Goal: Task Accomplishment & Management: Complete application form

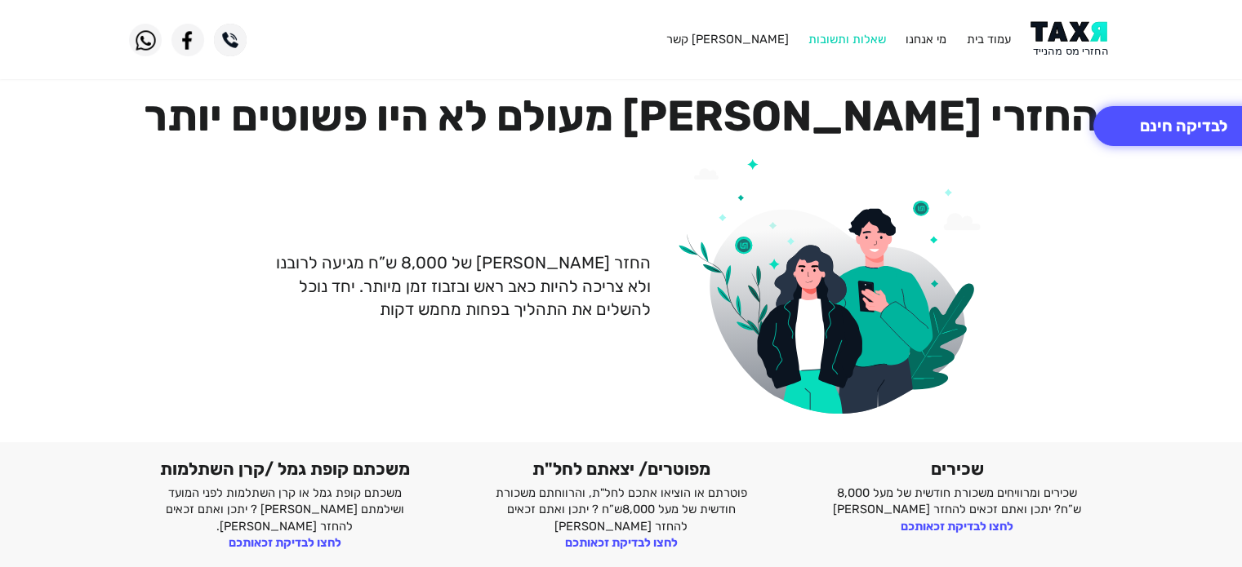
click at [856, 38] on link "שאלות ותשובות" at bounding box center [847, 39] width 78 height 15
click at [838, 38] on link "שאלות ותשובות" at bounding box center [847, 39] width 78 height 15
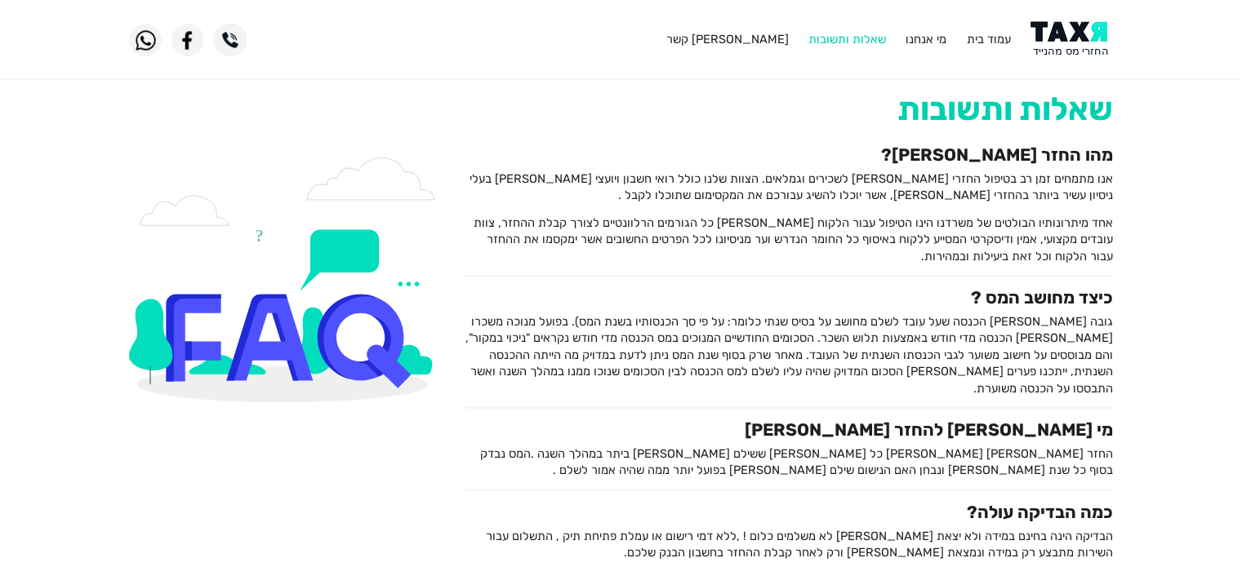
click at [846, 38] on link "שאלות ותשובות" at bounding box center [847, 39] width 78 height 15
click at [818, 42] on link "שאלות ותשובות" at bounding box center [847, 39] width 78 height 15
click at [836, 46] on link "שאלות ותשובות" at bounding box center [847, 39] width 78 height 15
click at [777, 38] on link "[PERSON_NAME] קשר" at bounding box center [726, 39] width 122 height 15
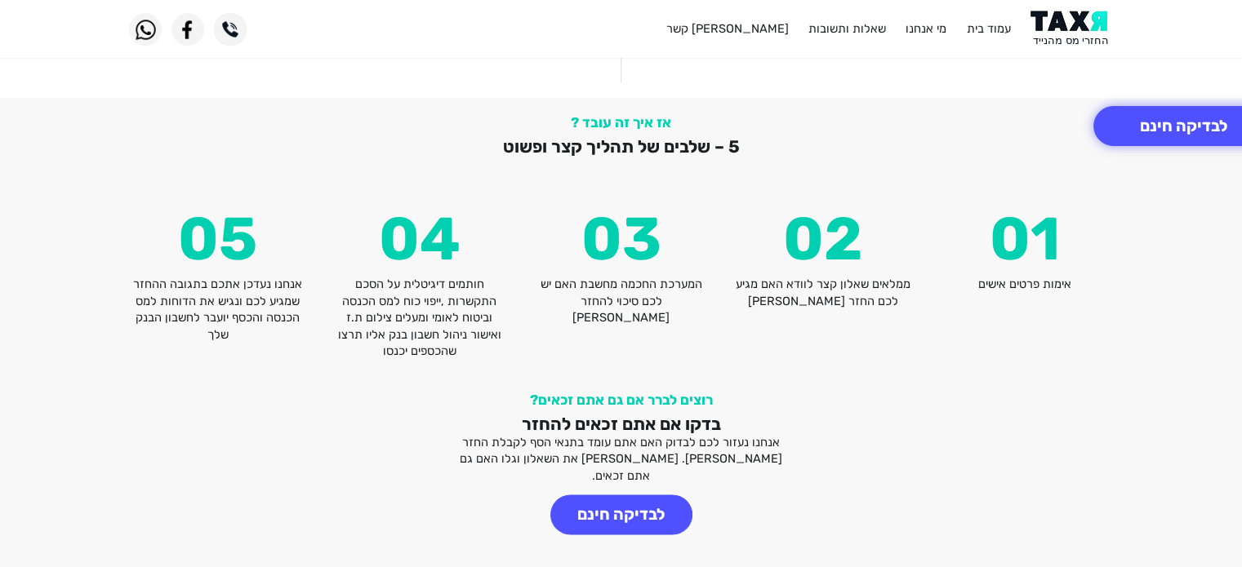
scroll to position [1953, 0]
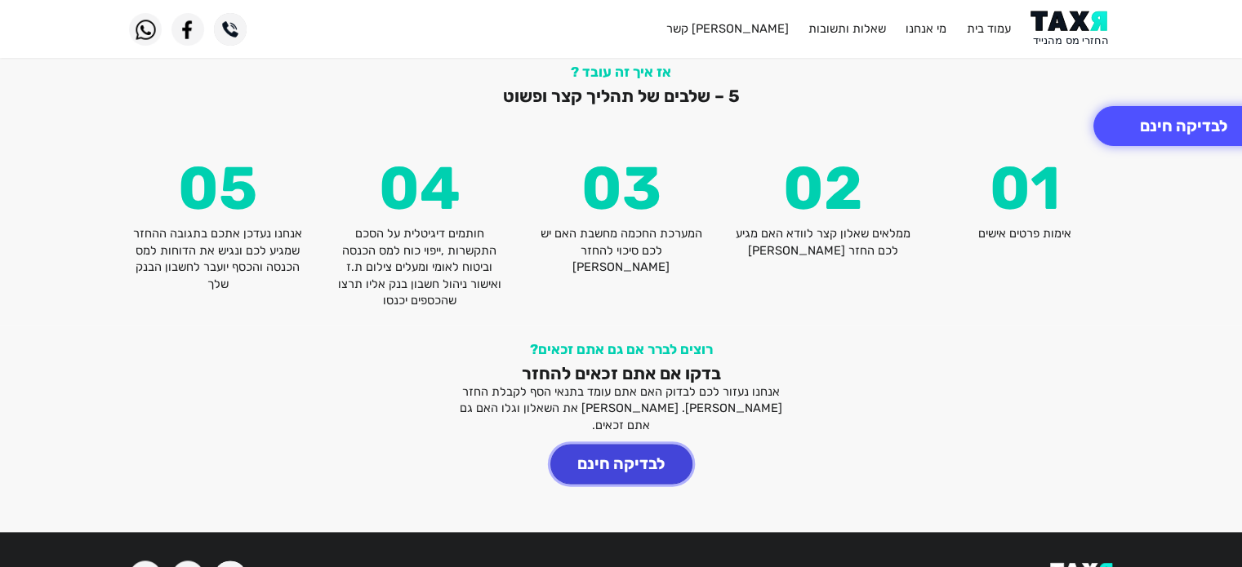
click at [633, 444] on button "לבדיקה חינם" at bounding box center [621, 464] width 142 height 40
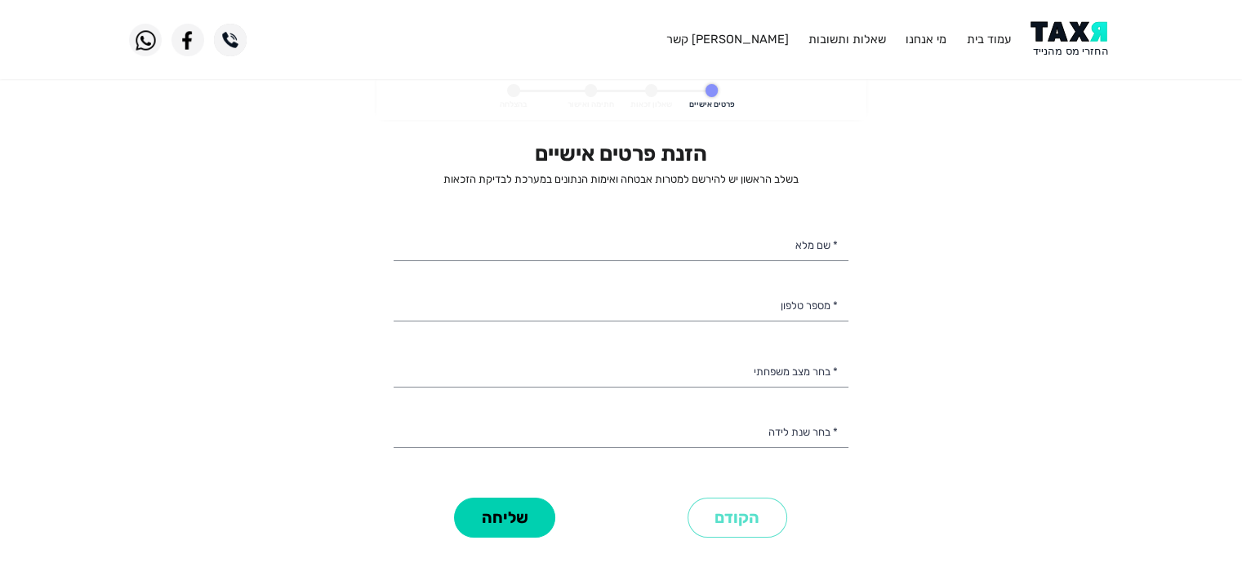
select select
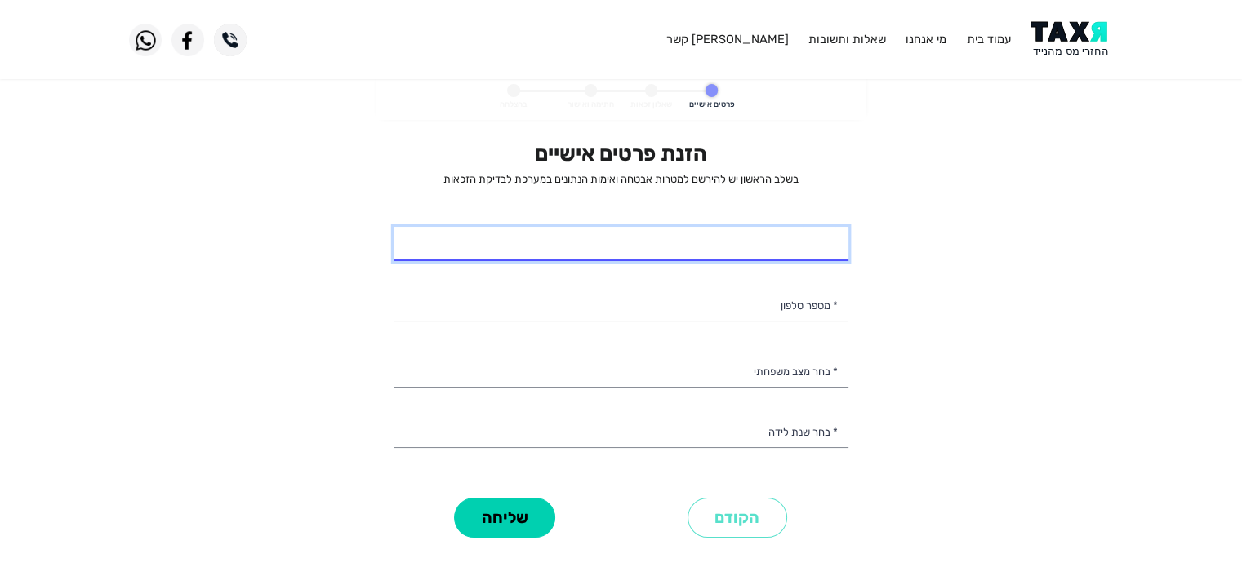
click at [798, 250] on input "* שם מלא" at bounding box center [620, 244] width 455 height 34
type input "[PERSON_NAME]"
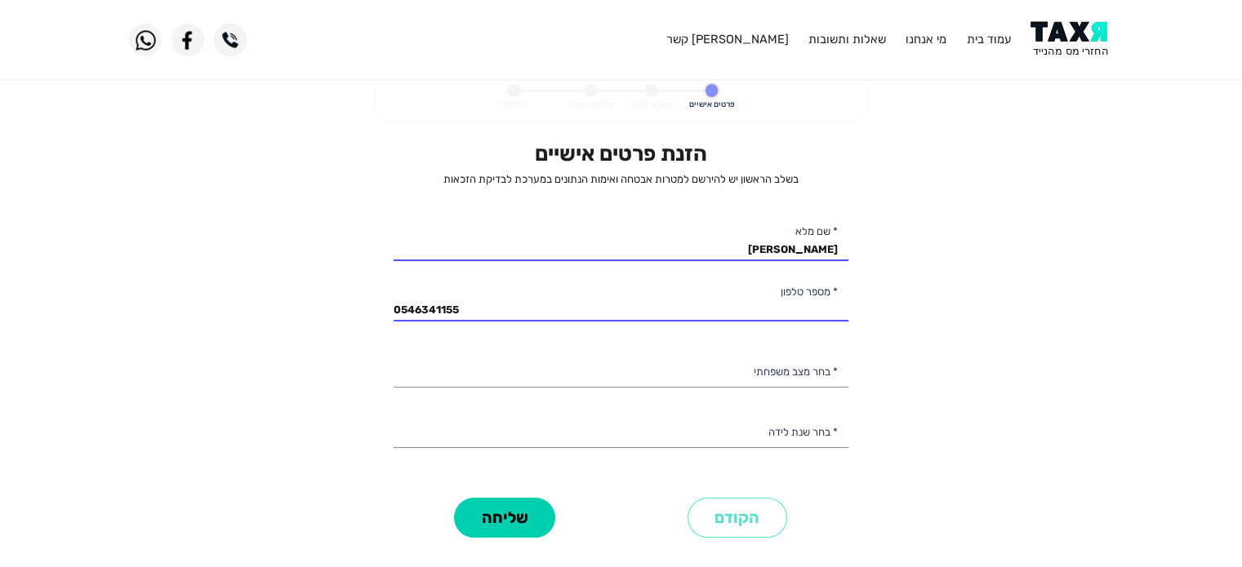
type input "054-6341155"
click at [771, 353] on div "הזנת פרטים אישיים בשלב הראשון יש להירשם למטרות אבטחה ואימות הנתונים במערכת לבדי…" at bounding box center [620, 317] width 455 height 352
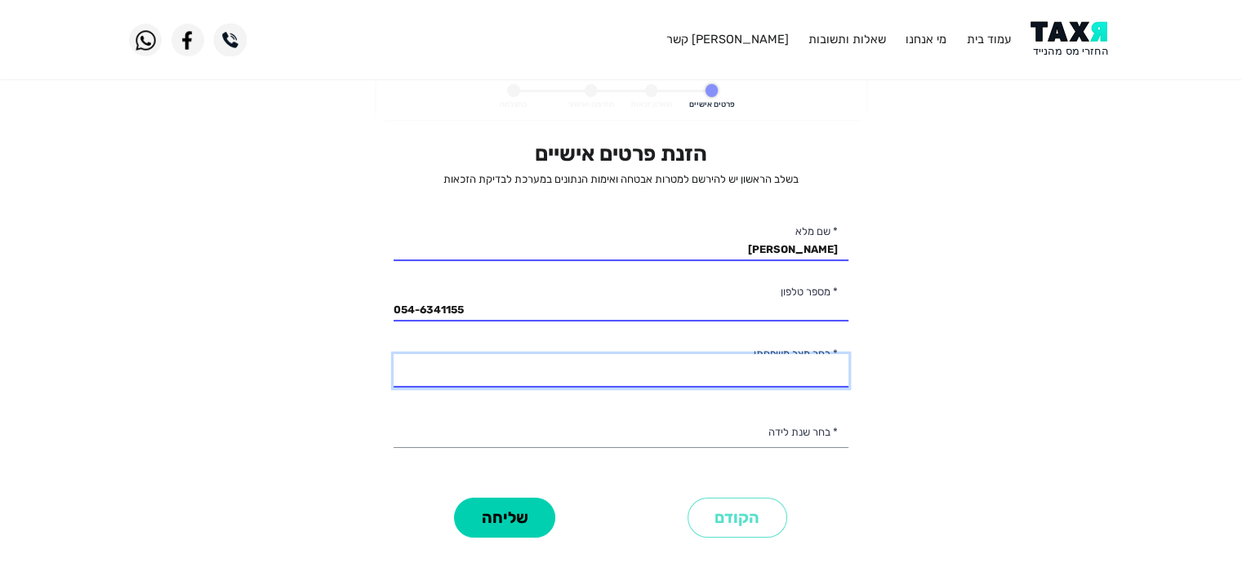
click at [764, 373] on select "רווק/ה נשוי/[PERSON_NAME]/ה אלמן/נה" at bounding box center [620, 371] width 455 height 34
select select "1: Single"
click at [393, 354] on select "רווק/ה נשוי/[PERSON_NAME]/ה אלמן/נה" at bounding box center [620, 371] width 455 height 34
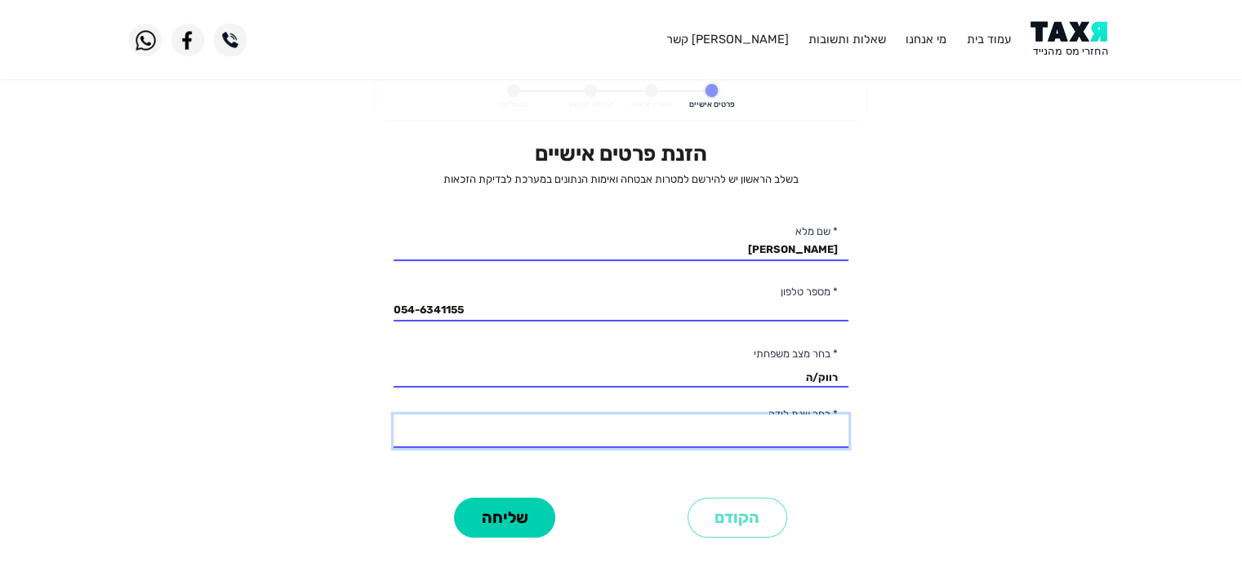
click at [803, 436] on select "2003 2002 2001 2000 1999 1998 1997 1996 1995 1994 1993 1992 1991 1990 1989 1988…" at bounding box center [620, 432] width 455 height 34
select select "6: 1998"
click at [393, 415] on select "2003 2002 2001 2000 1999 1998 1997 1996 1995 1994 1993 1992 1991 1990 1989 1988…" at bounding box center [620, 432] width 455 height 34
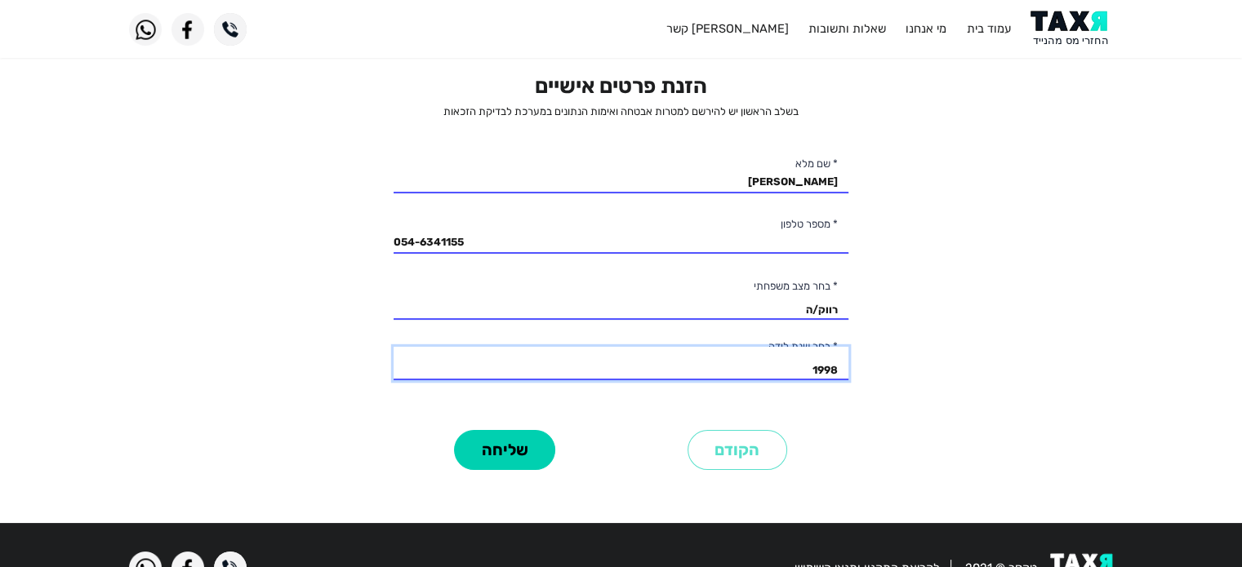
scroll to position [113, 0]
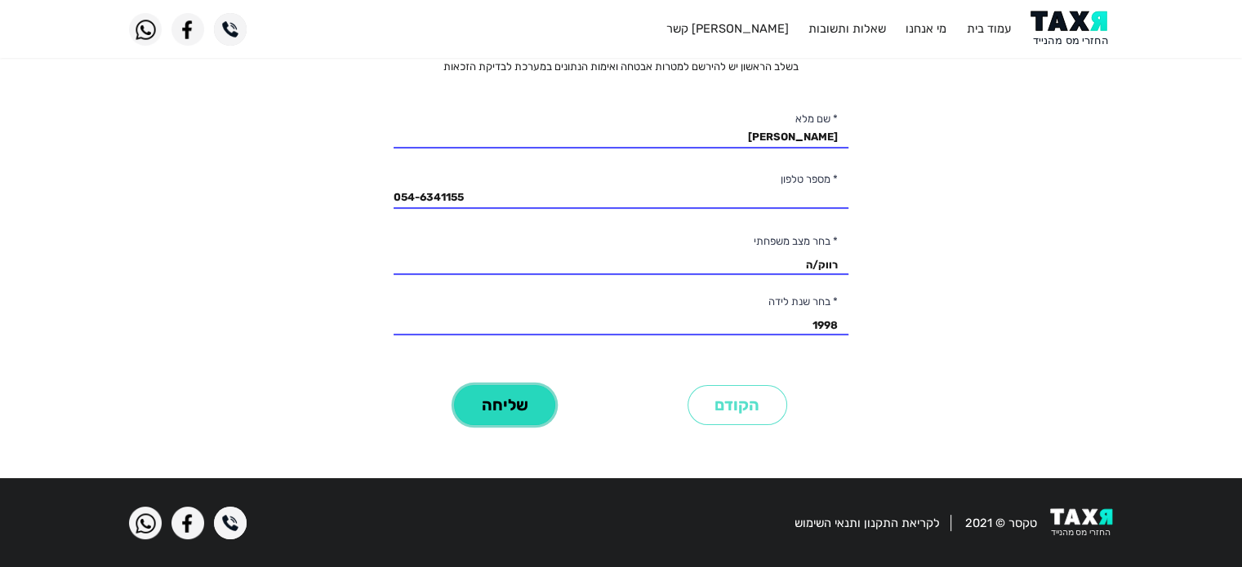
click at [516, 400] on button "שליחה" at bounding box center [504, 405] width 101 height 40
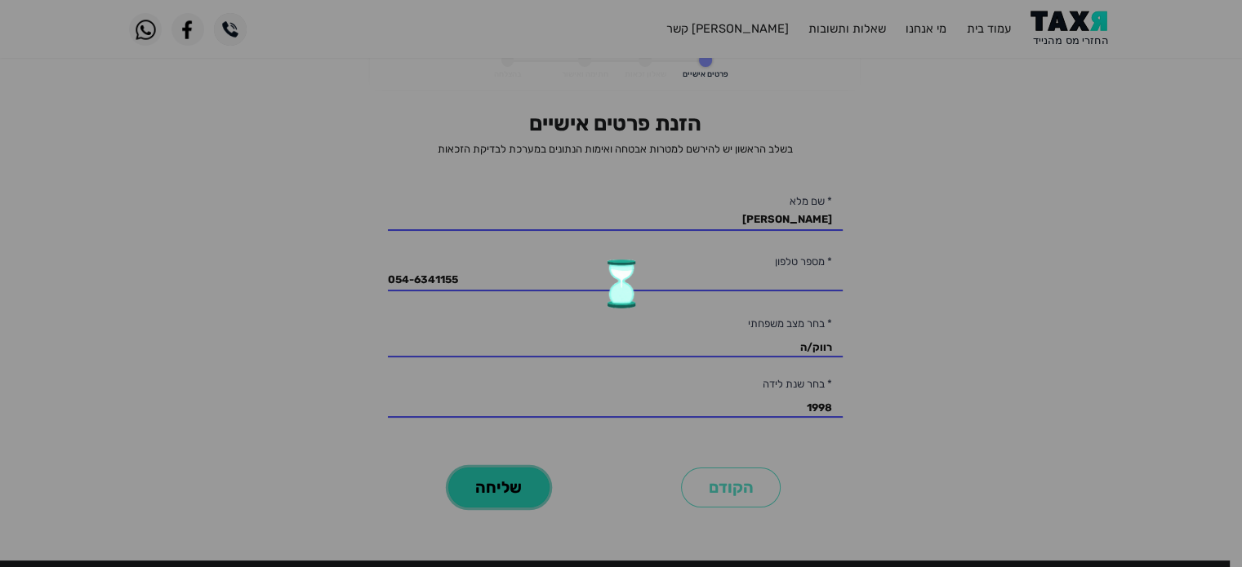
scroll to position [0, 0]
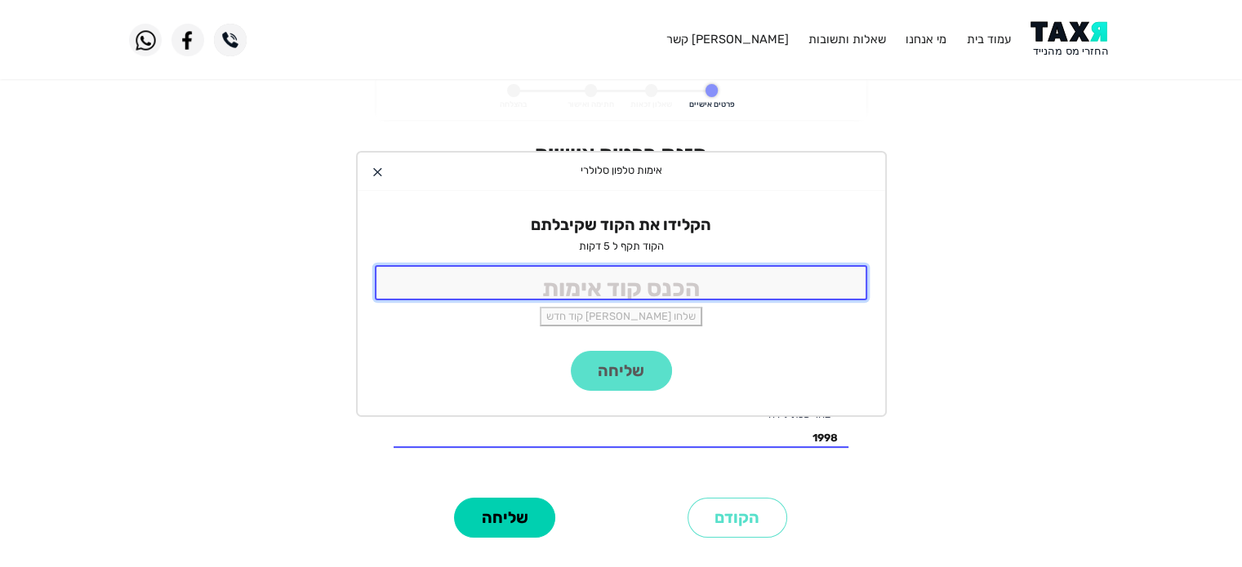
click at [659, 283] on input "tel" at bounding box center [621, 282] width 493 height 35
type input "6909"
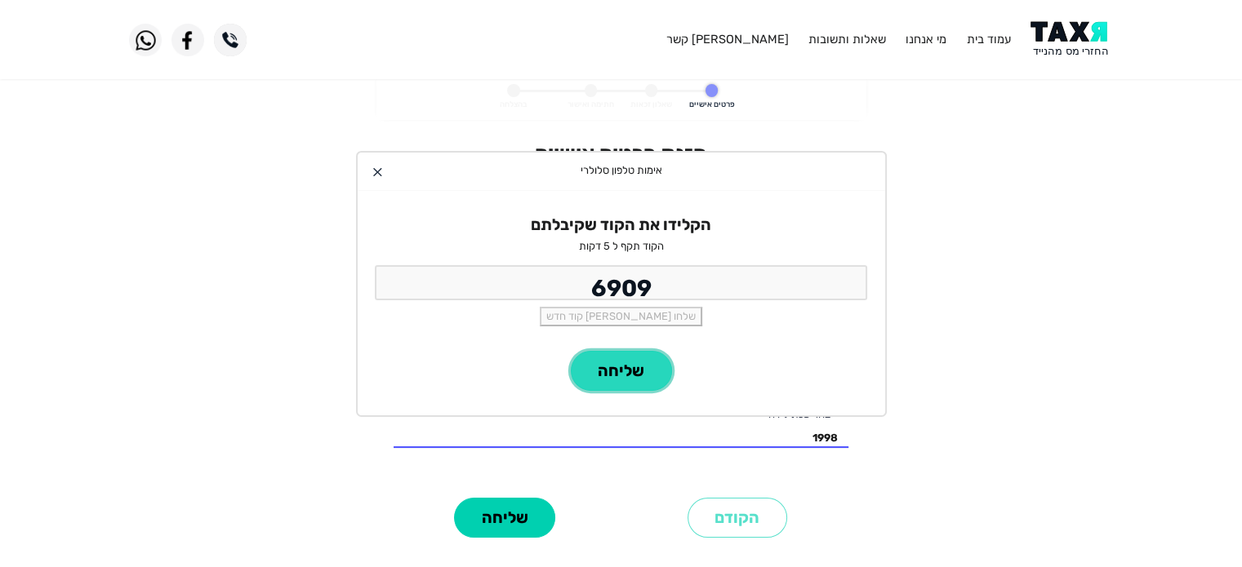
click at [601, 377] on button "שליחה" at bounding box center [621, 371] width 101 height 40
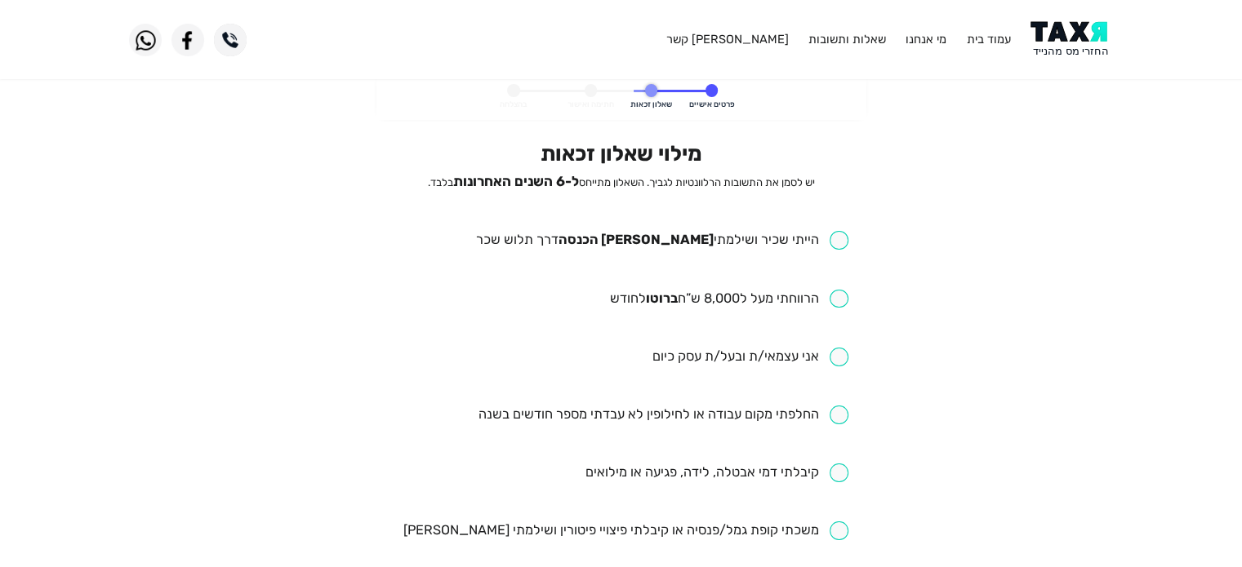
click at [840, 241] on input "checkbox" at bounding box center [661, 240] width 373 height 19
checkbox input "true"
